Goal: Find specific page/section

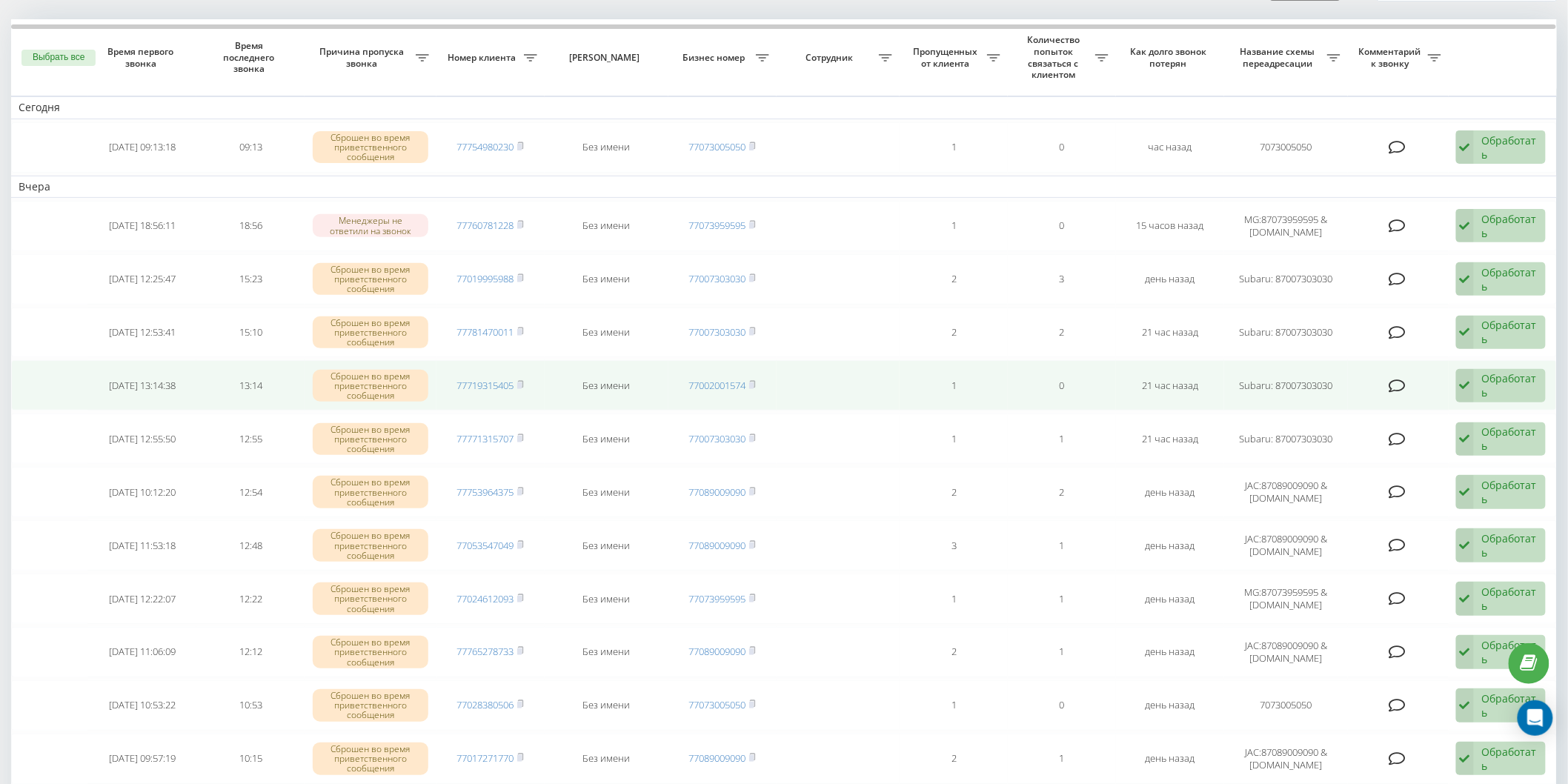
scroll to position [83, 0]
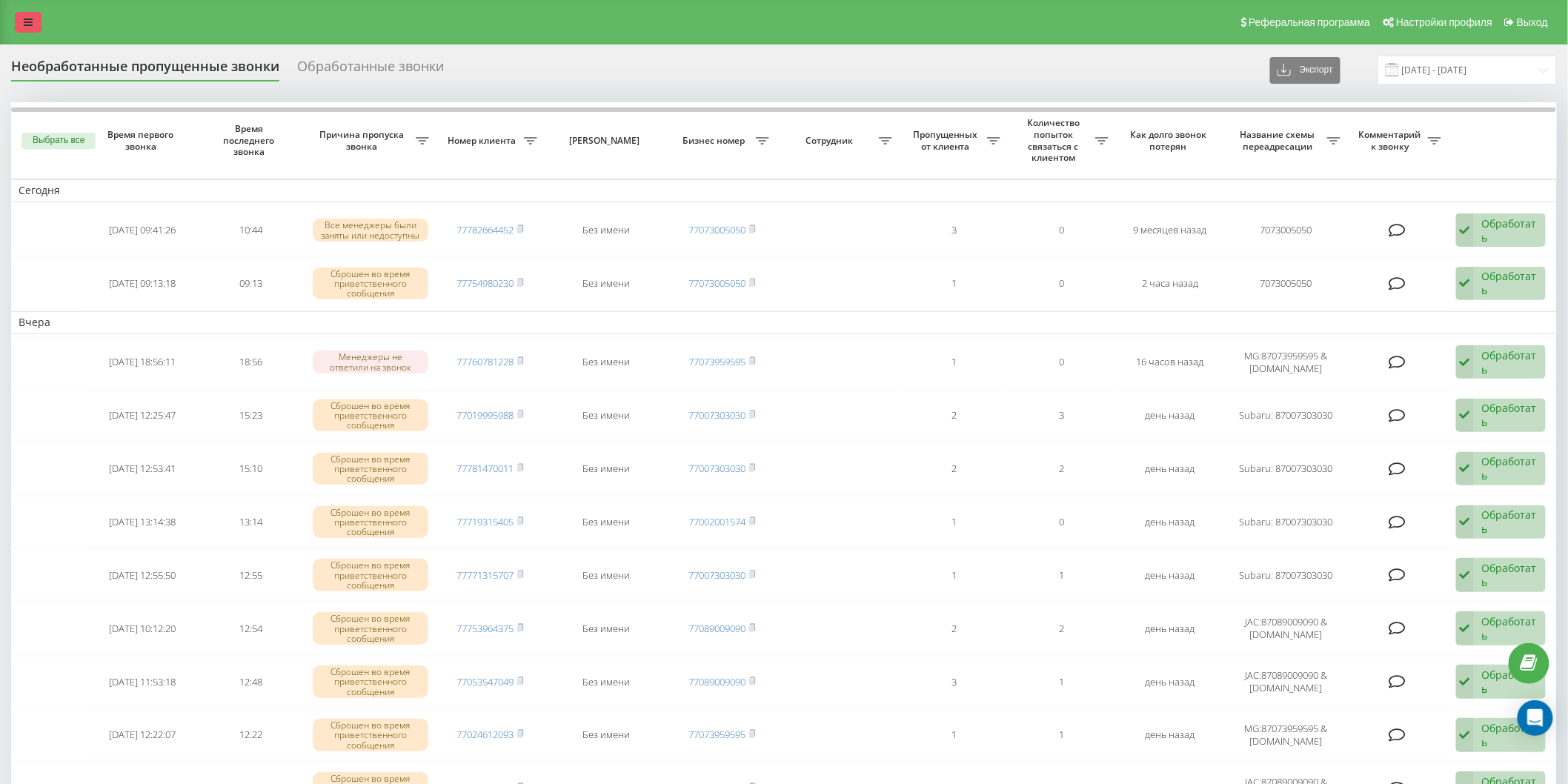
click at [25, 21] on icon at bounding box center [28, 22] width 9 height 10
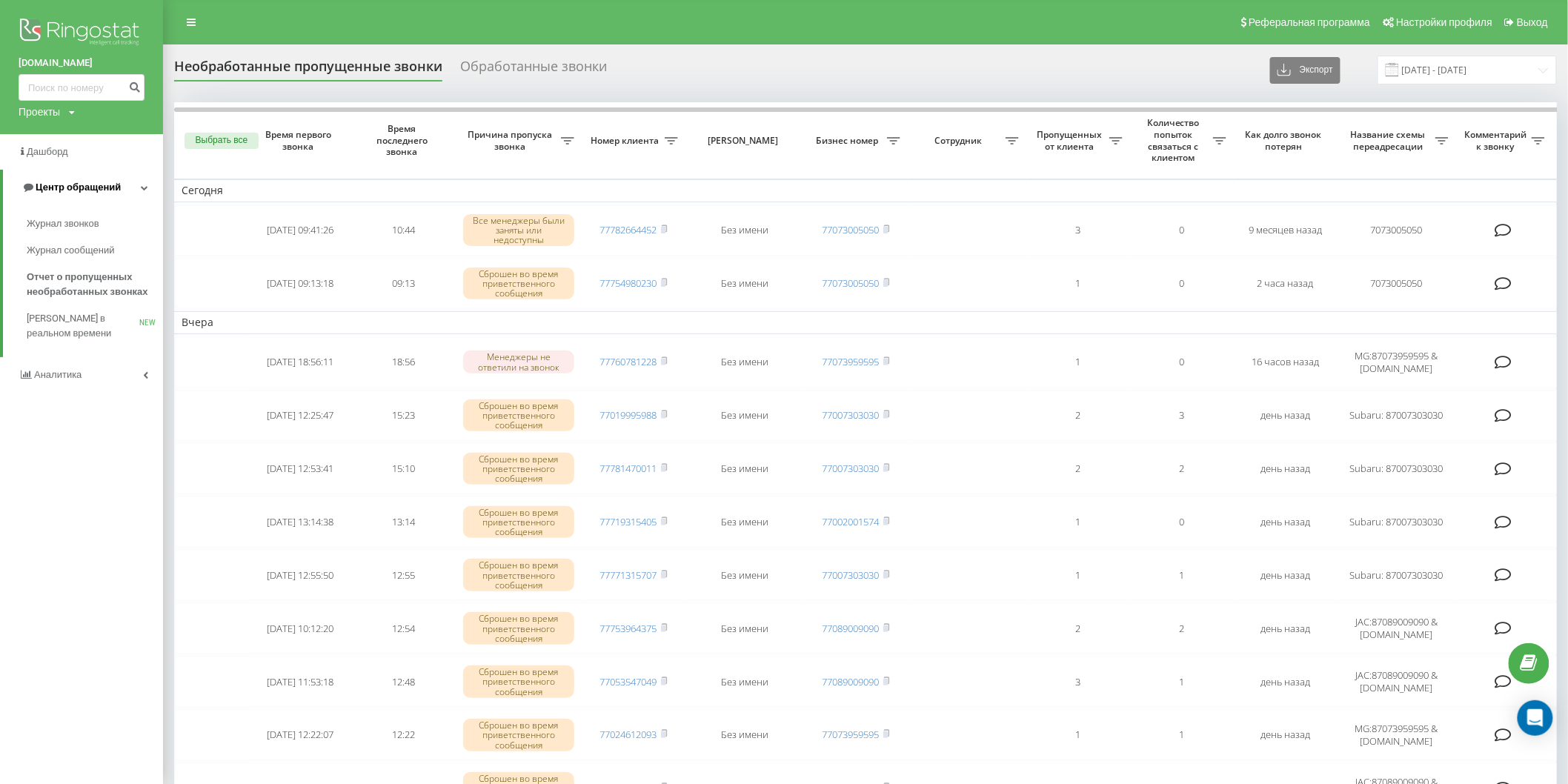
click at [128, 185] on link "Центр обращений" at bounding box center [83, 187] width 160 height 36
click at [128, 185] on link "Центр обращений" at bounding box center [82, 187] width 164 height 36
click at [106, 279] on span "Отчет о пропущенных необработанных звонках" at bounding box center [91, 285] width 129 height 29
